Goal: Obtain resource: Download file/media

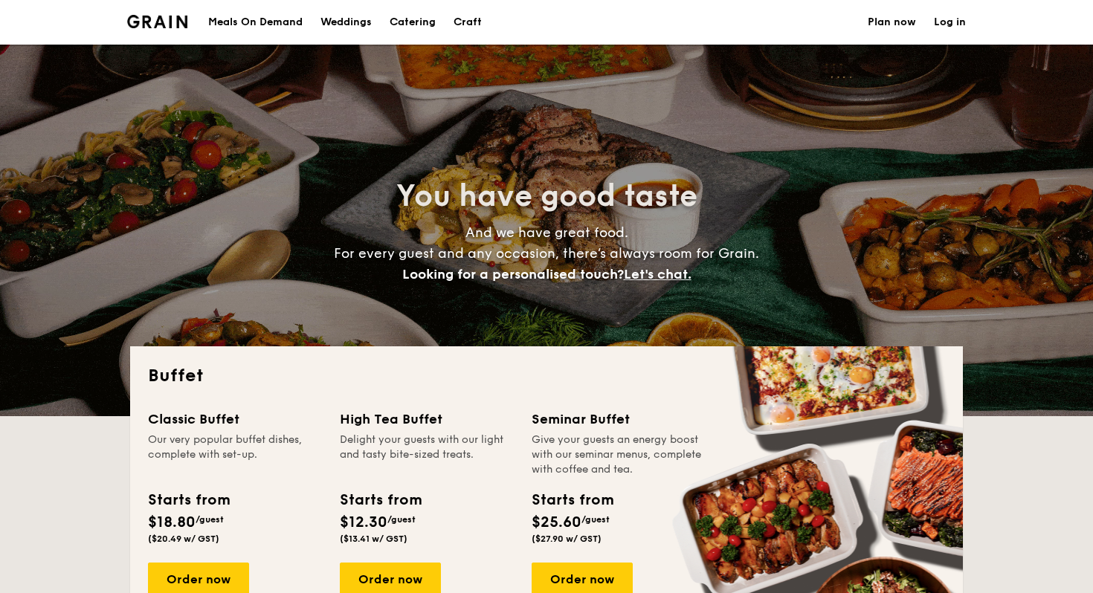
select select
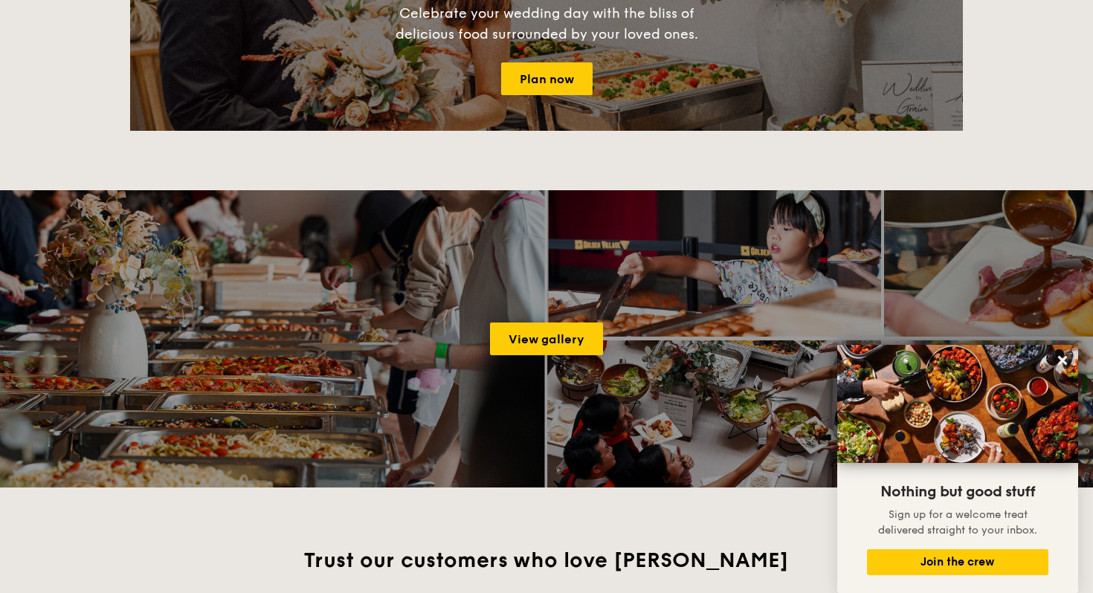
scroll to position [1819, 0]
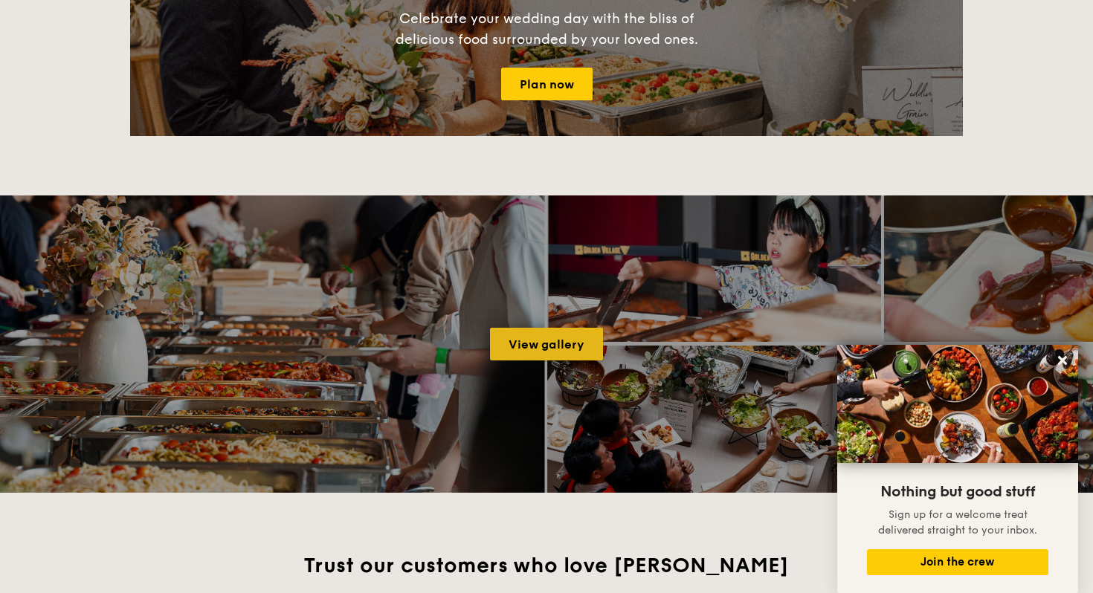
click at [552, 335] on link "View gallery" at bounding box center [546, 344] width 113 height 33
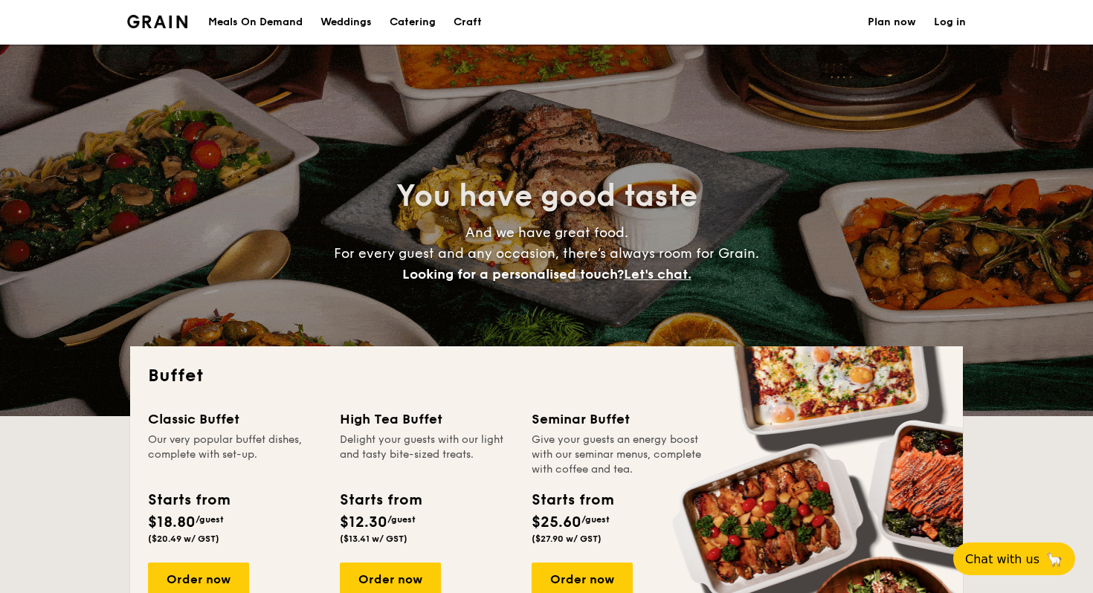
select select
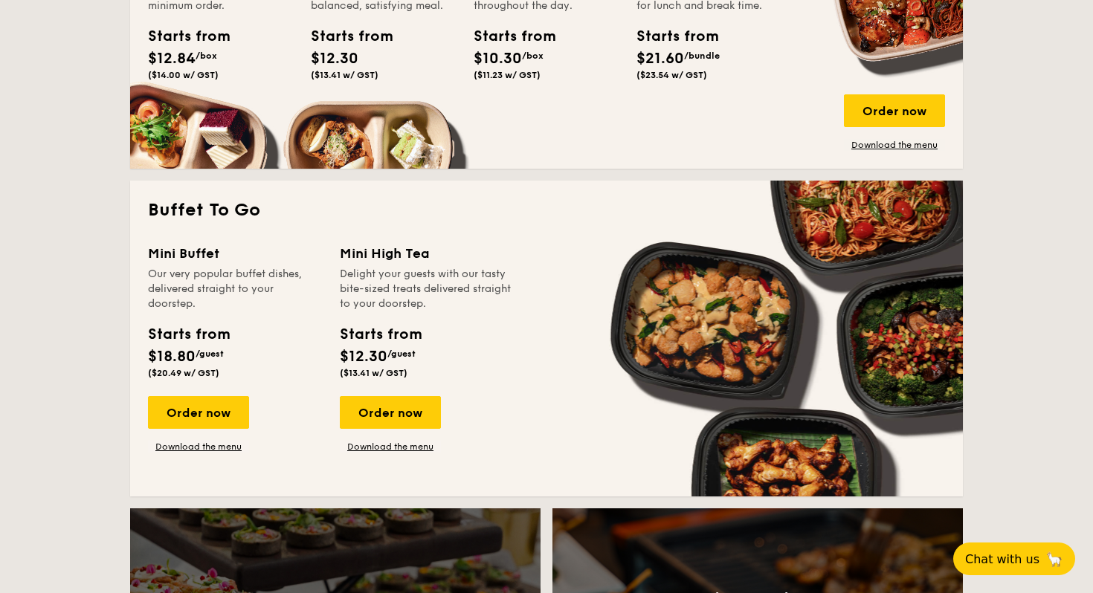
scroll to position [836, 0]
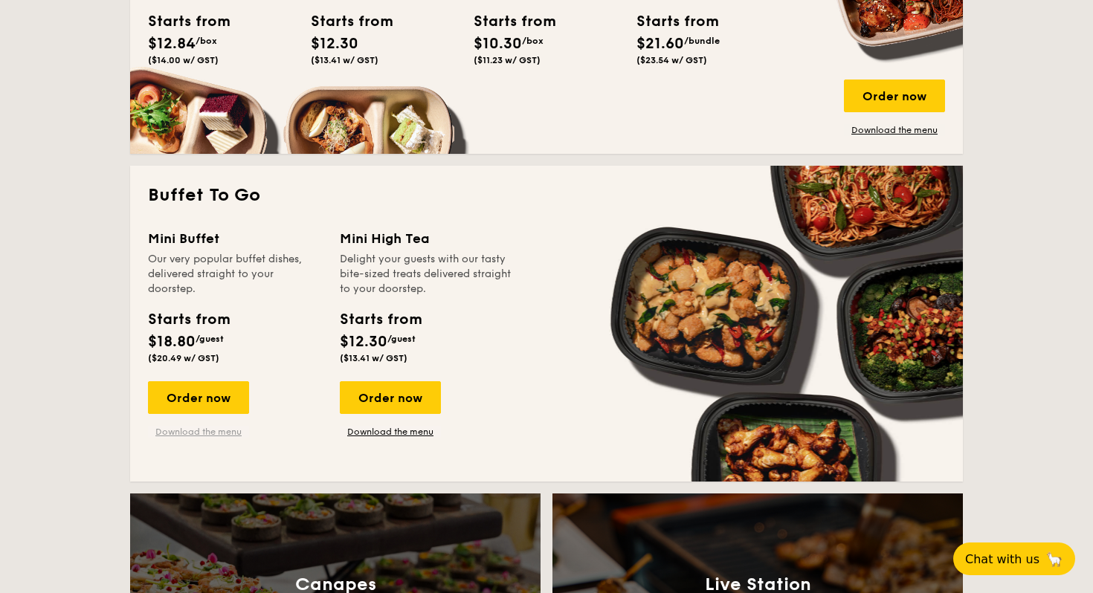
click at [223, 431] on link "Download the menu" at bounding box center [198, 432] width 101 height 12
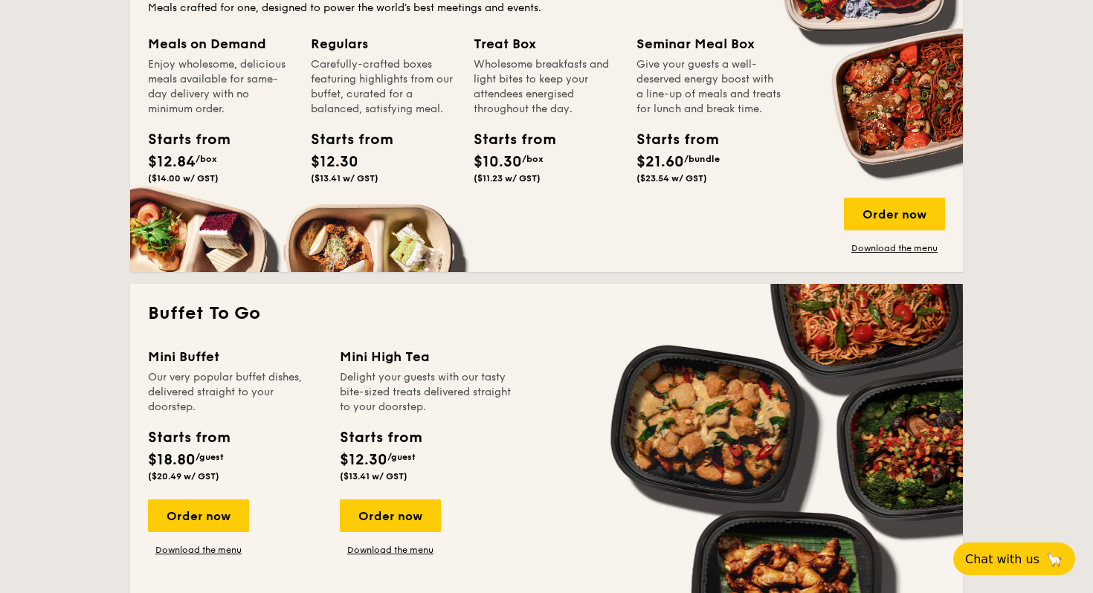
scroll to position [720, 0]
